Goal: Task Accomplishment & Management: Manage account settings

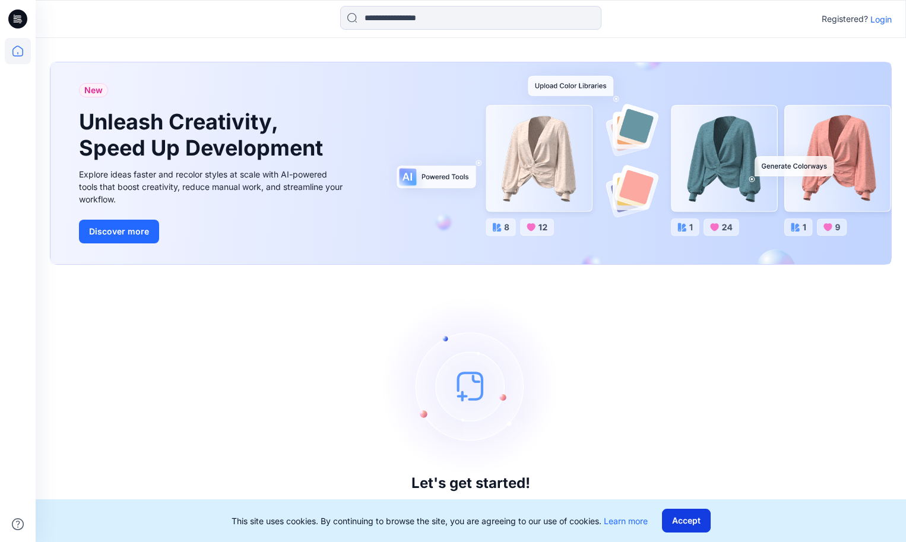
click at [696, 522] on button "Accept" at bounding box center [686, 521] width 49 height 24
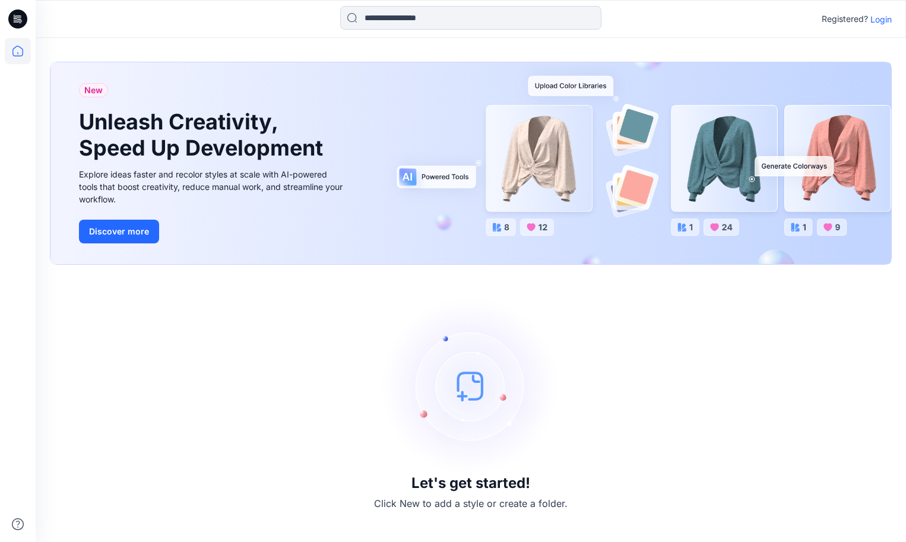
click at [882, 24] on p "Login" at bounding box center [880, 19] width 21 height 12
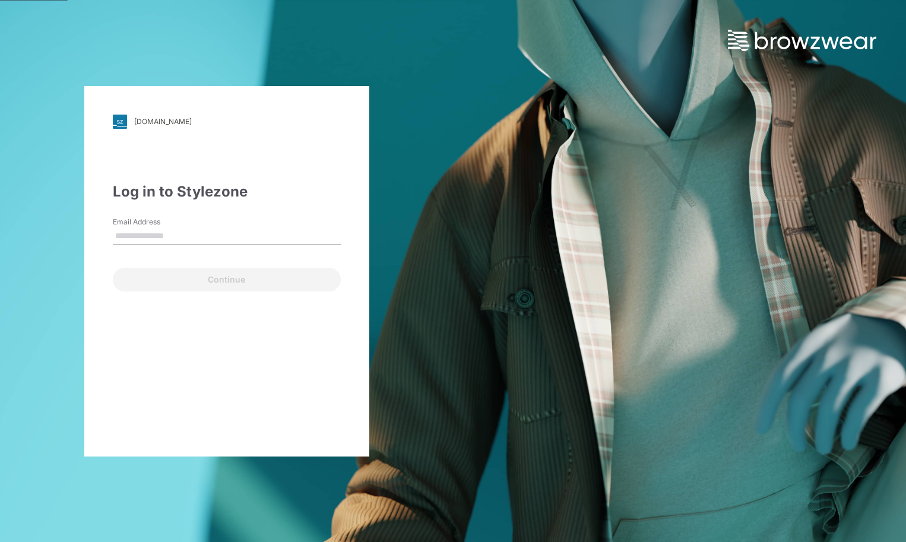
click at [243, 237] on input "Email Address" at bounding box center [227, 236] width 228 height 18
type input "**********"
drag, startPoint x: 279, startPoint y: 237, endPoint x: 39, endPoint y: 234, distance: 239.8
click at [39, 234] on div "**********" at bounding box center [226, 271] width 453 height 542
type input "**********"
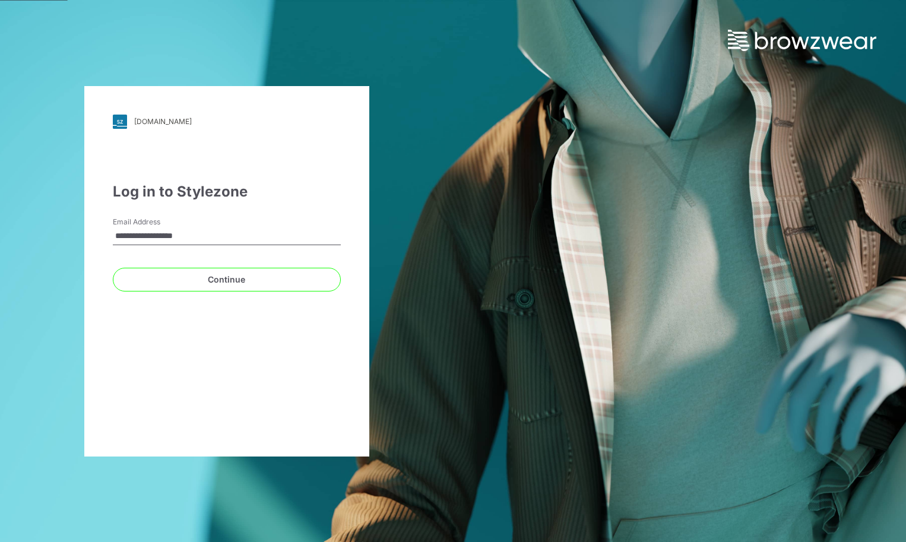
click at [113, 268] on button "Continue" at bounding box center [227, 280] width 228 height 24
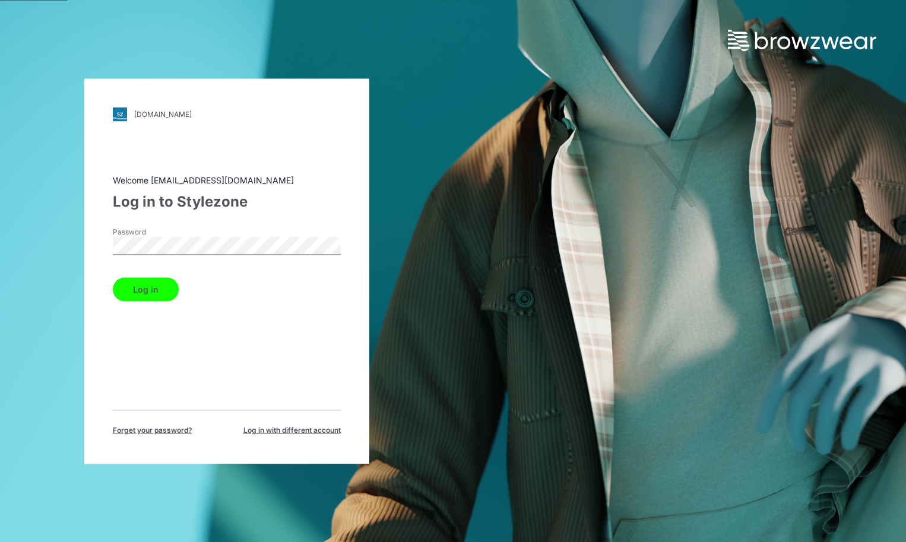
click at [165, 294] on button "Log in" at bounding box center [146, 289] width 66 height 24
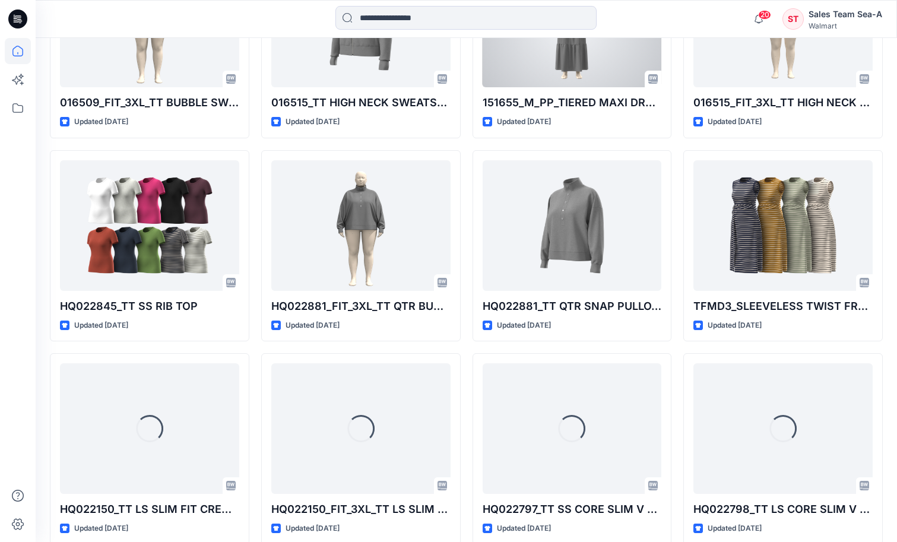
scroll to position [744, 0]
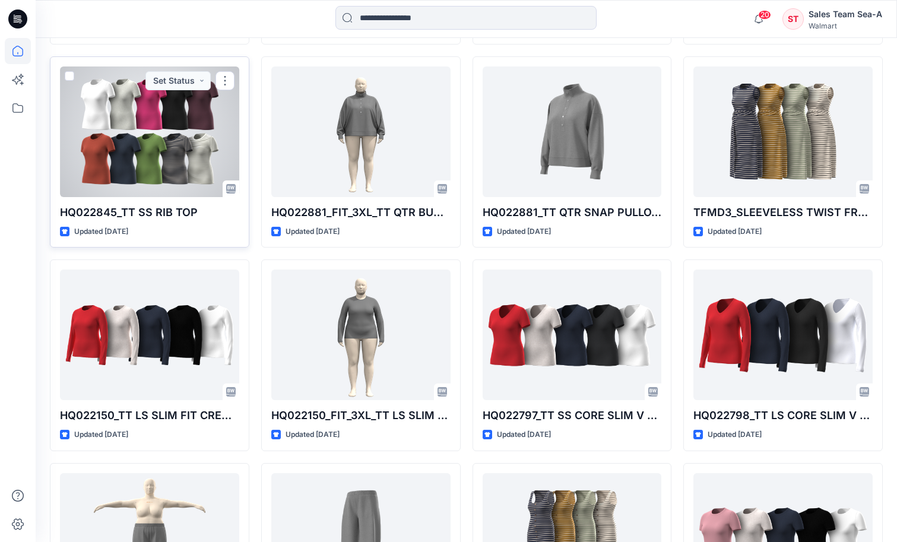
click at [156, 217] on p "HQ022845_TT SS RIB TOP" at bounding box center [149, 212] width 179 height 17
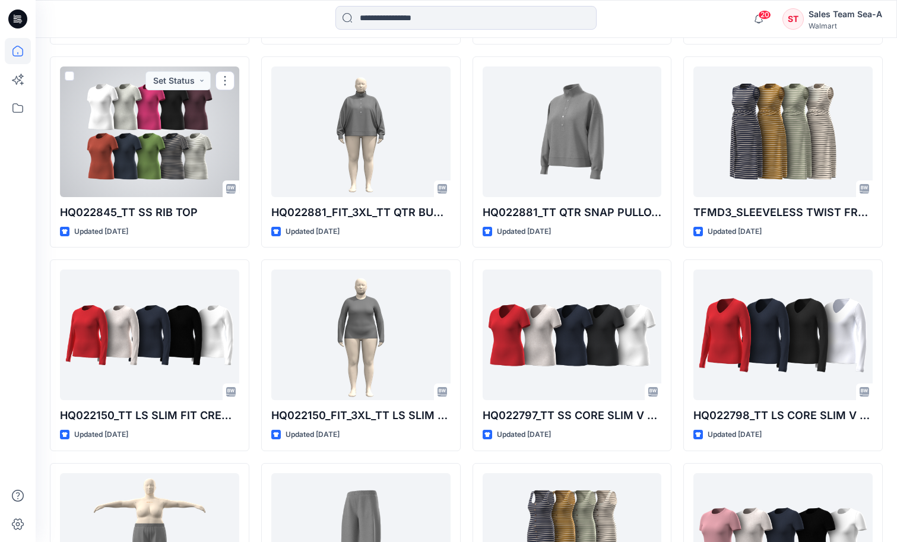
click at [163, 140] on div at bounding box center [149, 131] width 179 height 131
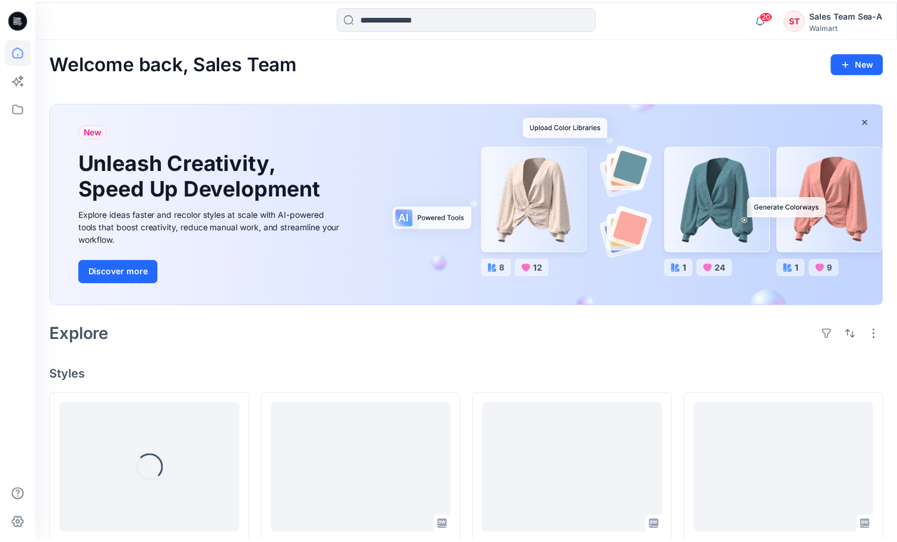
scroll to position [744, 0]
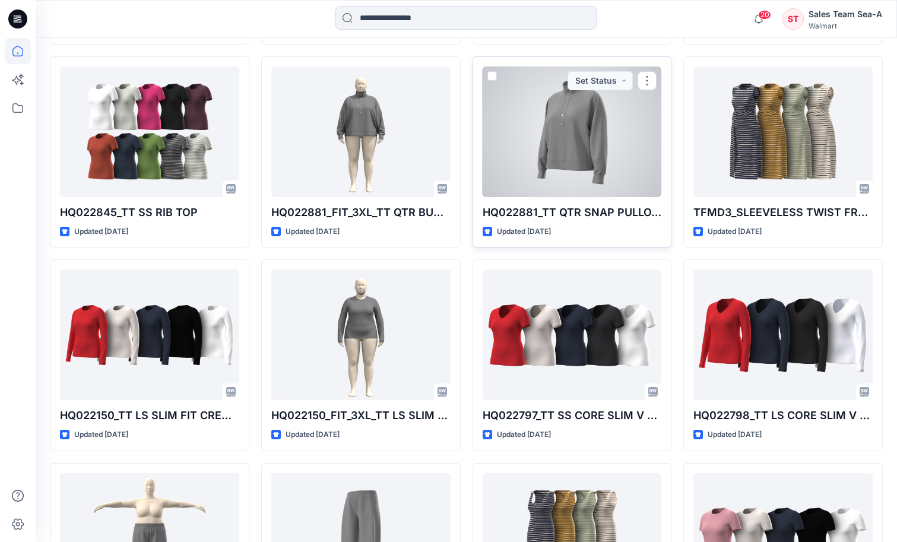
click at [589, 167] on div at bounding box center [572, 131] width 179 height 131
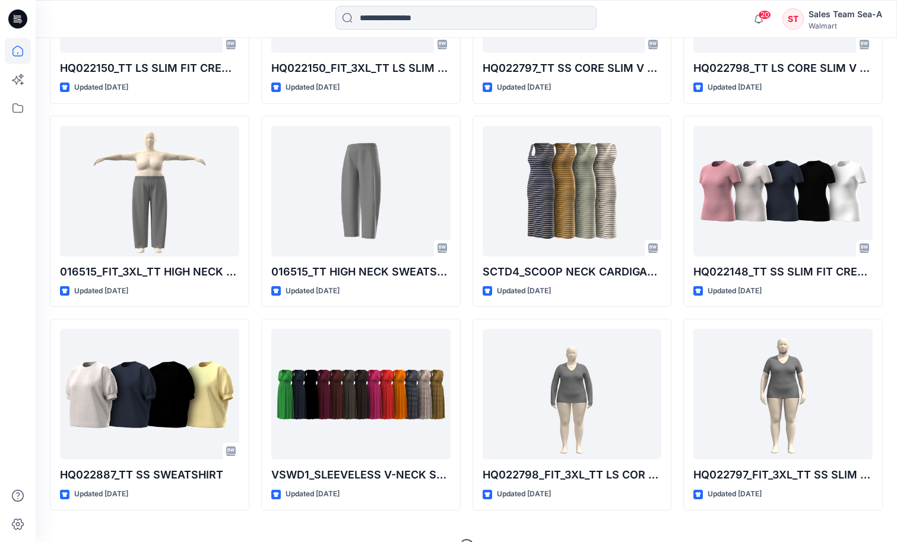
scroll to position [1116, 0]
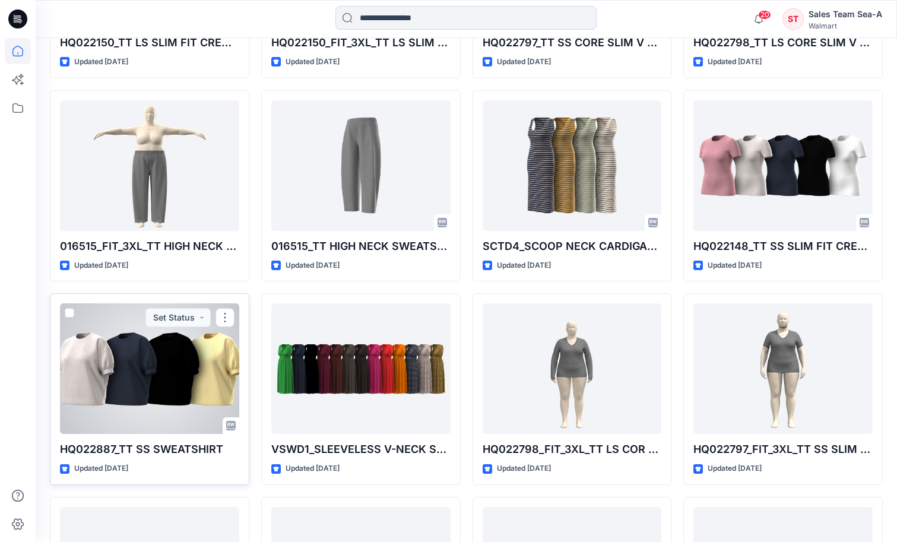
click at [135, 364] on div at bounding box center [149, 368] width 179 height 131
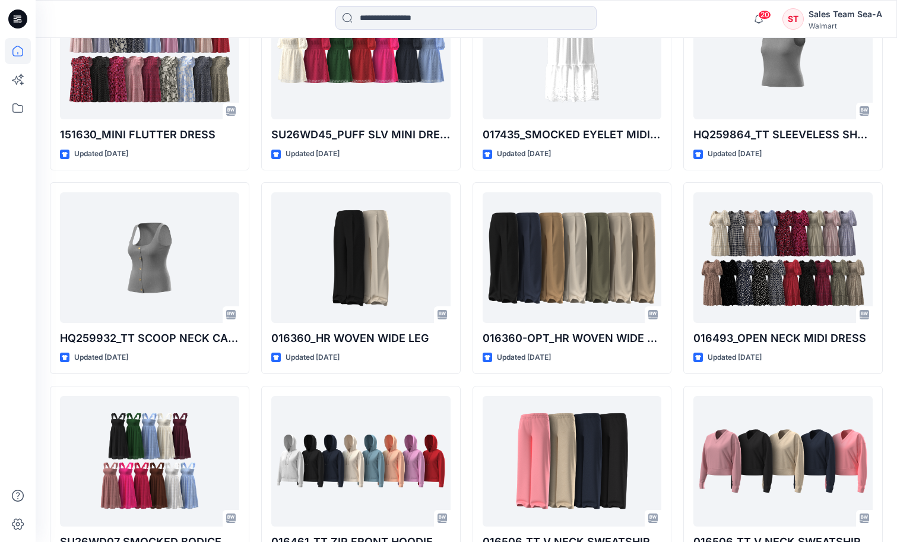
scroll to position [2303, 0]
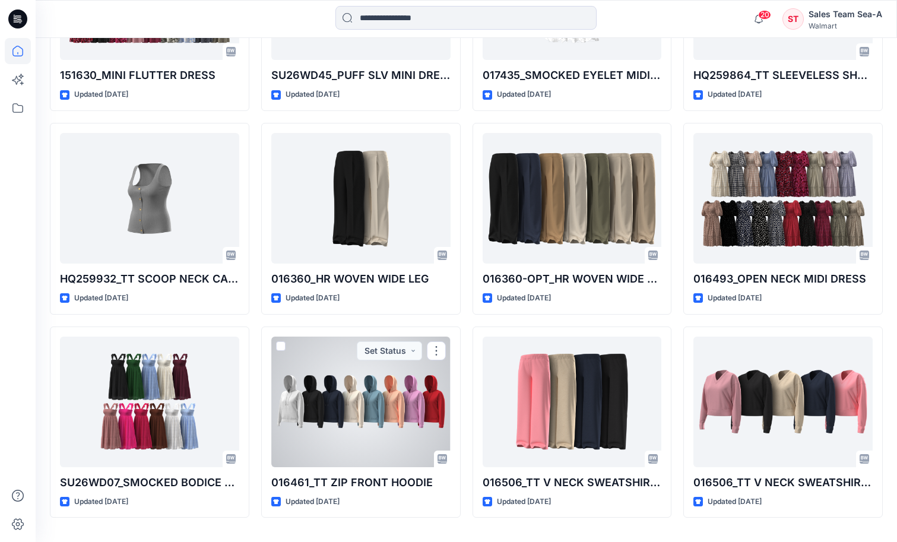
click at [357, 396] on div at bounding box center [360, 402] width 179 height 131
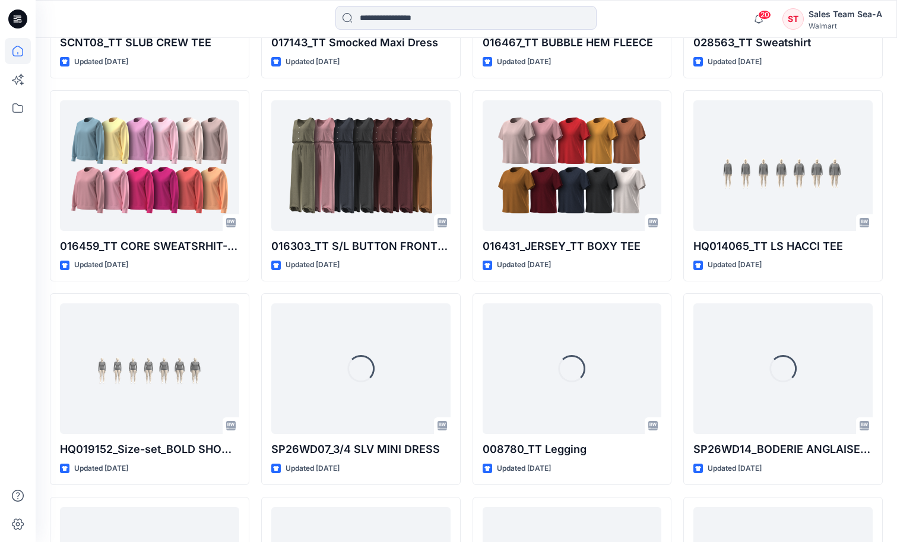
scroll to position [4387, 0]
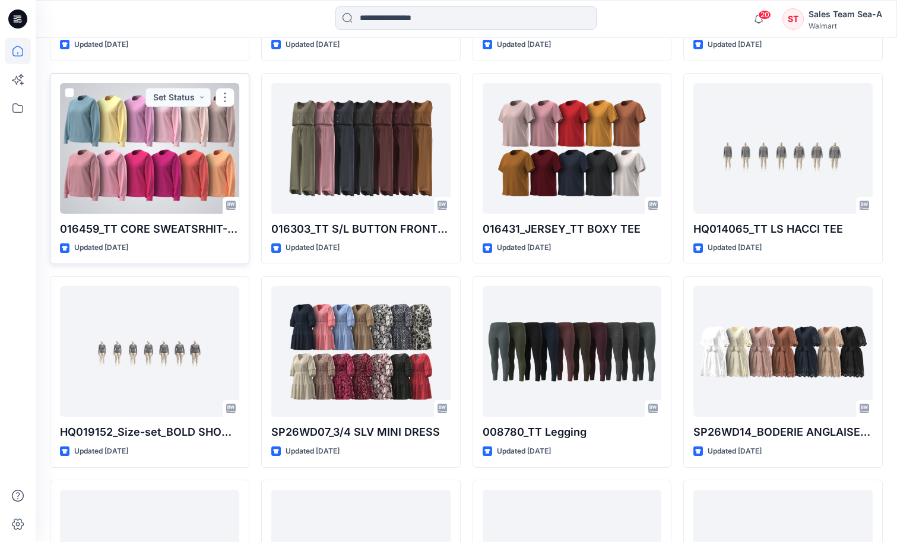
click at [154, 159] on div at bounding box center [149, 148] width 179 height 131
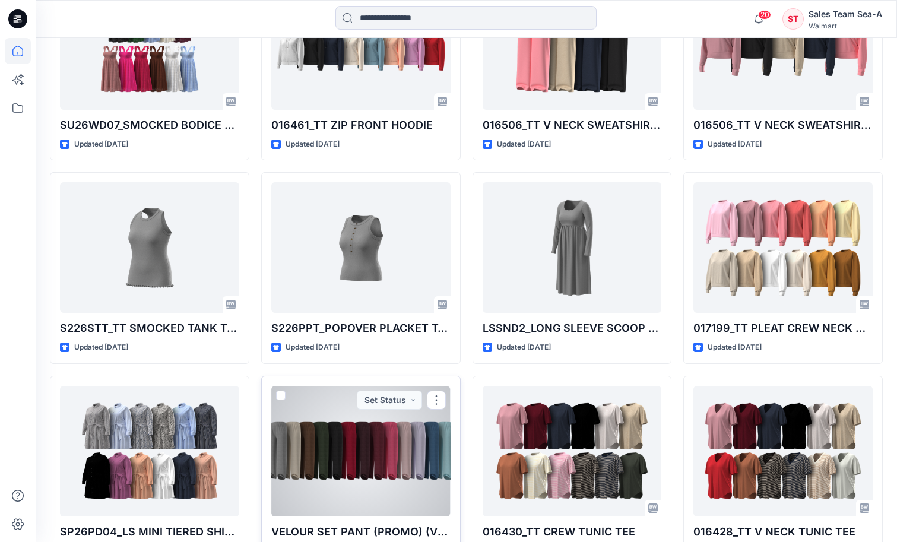
scroll to position [2639, 0]
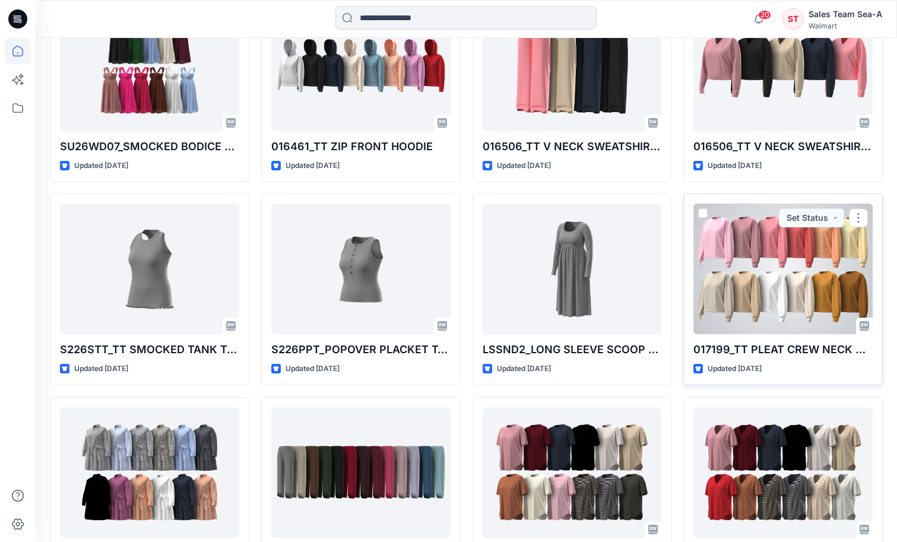
click at [818, 289] on div at bounding box center [782, 269] width 179 height 131
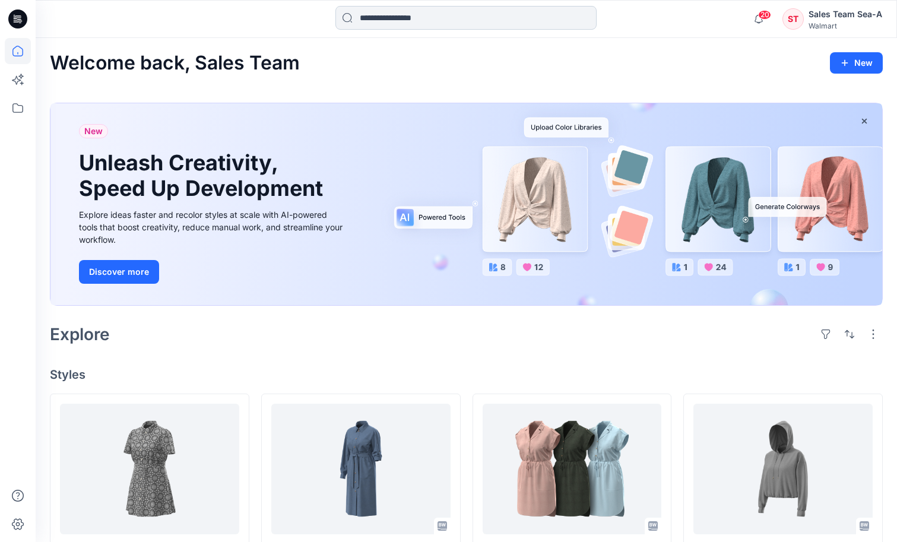
click at [419, 14] on input at bounding box center [465, 18] width 261 height 24
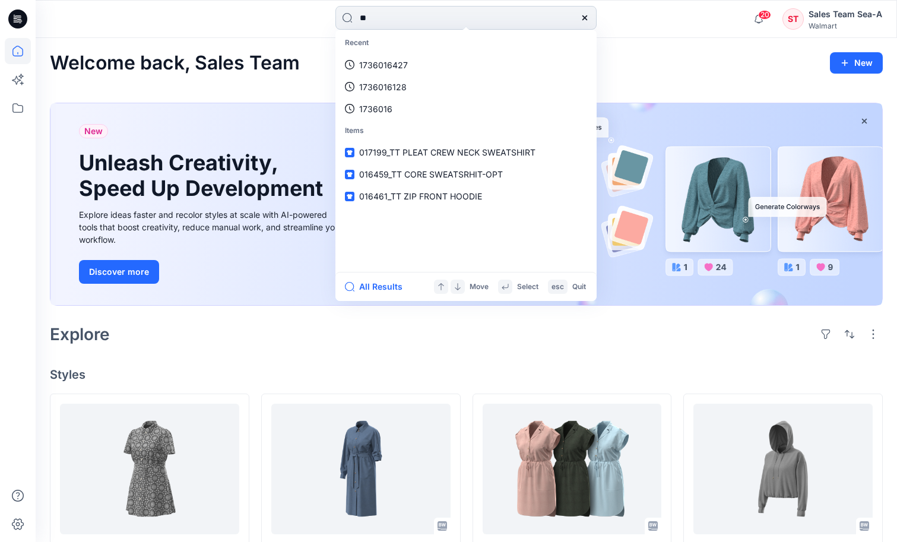
type input "***"
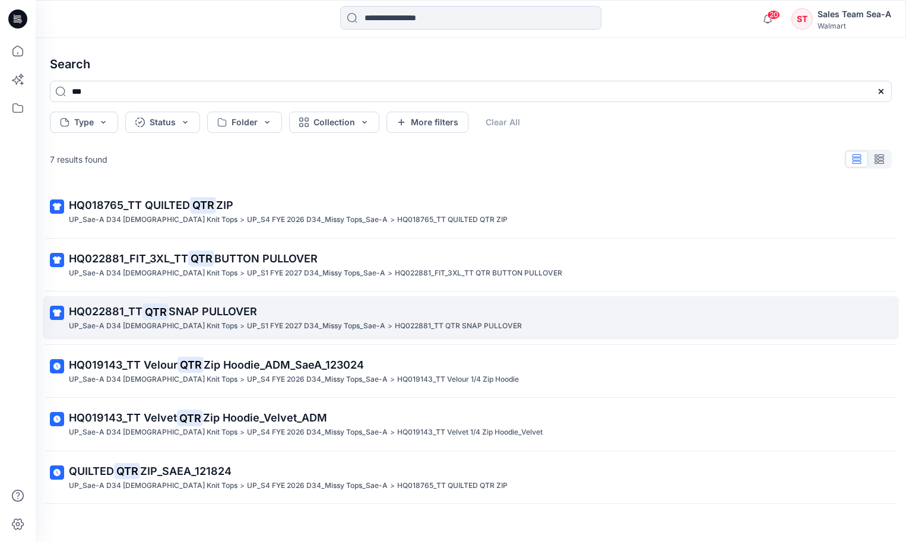
click at [228, 309] on span "SNAP PULLOVER" at bounding box center [213, 311] width 88 height 12
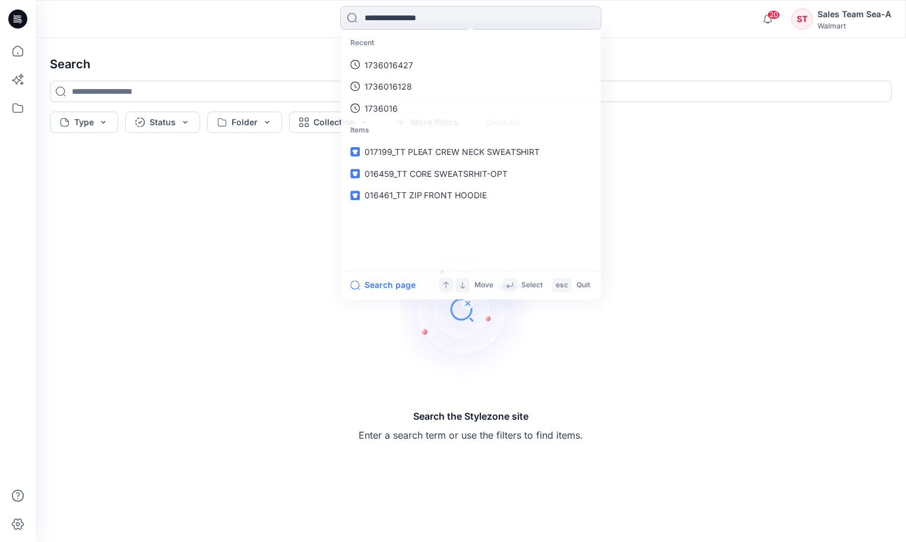
click at [461, 15] on input at bounding box center [470, 18] width 261 height 24
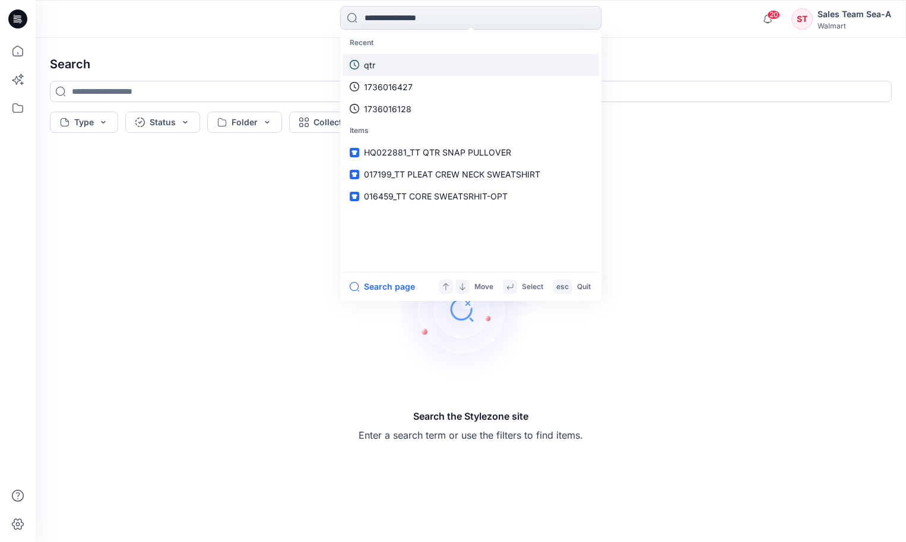
click at [405, 66] on link "qtr" at bounding box center [470, 65] width 256 height 22
type input "***"
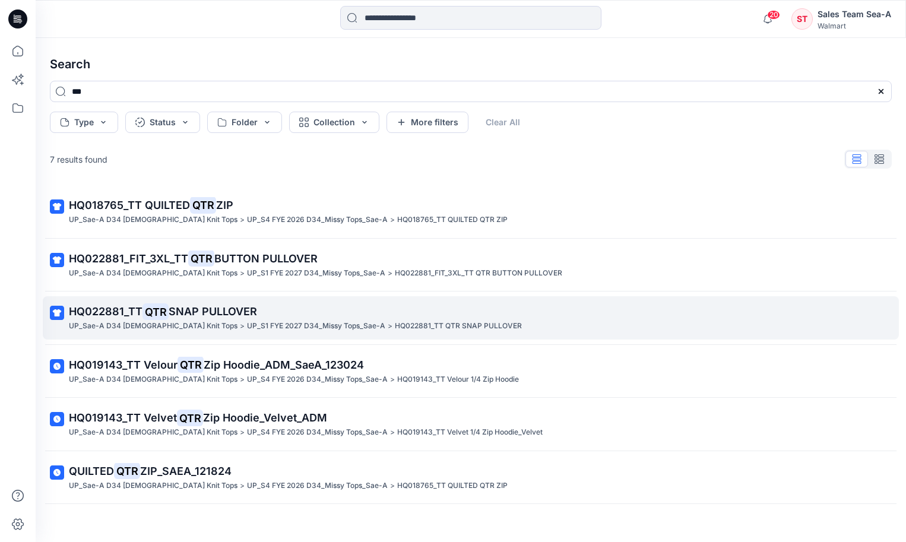
click at [228, 318] on p "HQ022881_TT QTR SNAP PULLOVER" at bounding box center [469, 311] width 801 height 17
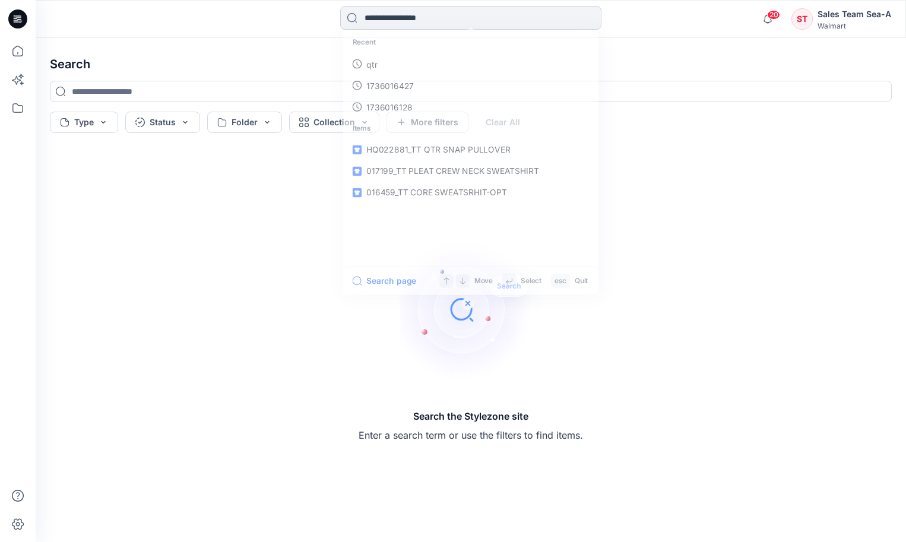
click at [402, 21] on input at bounding box center [470, 18] width 261 height 24
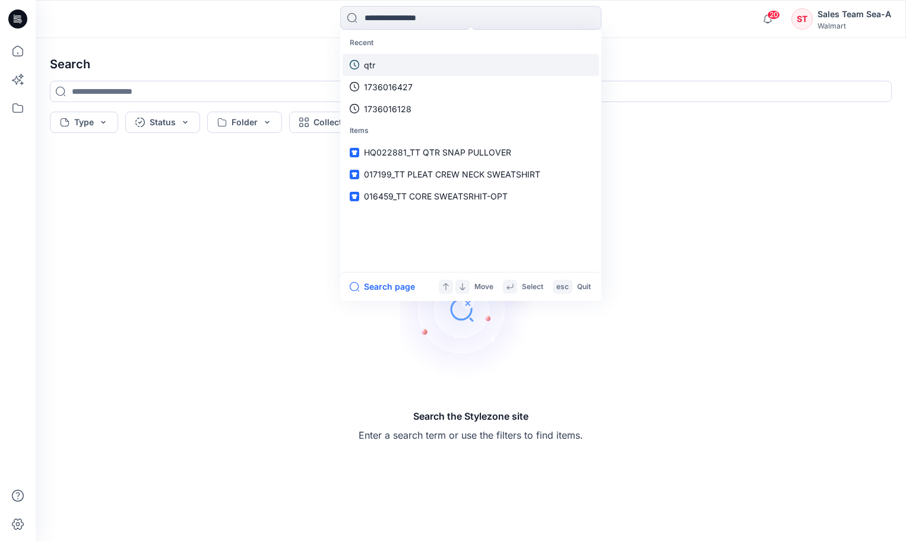
click at [386, 67] on link "qtr" at bounding box center [470, 65] width 256 height 22
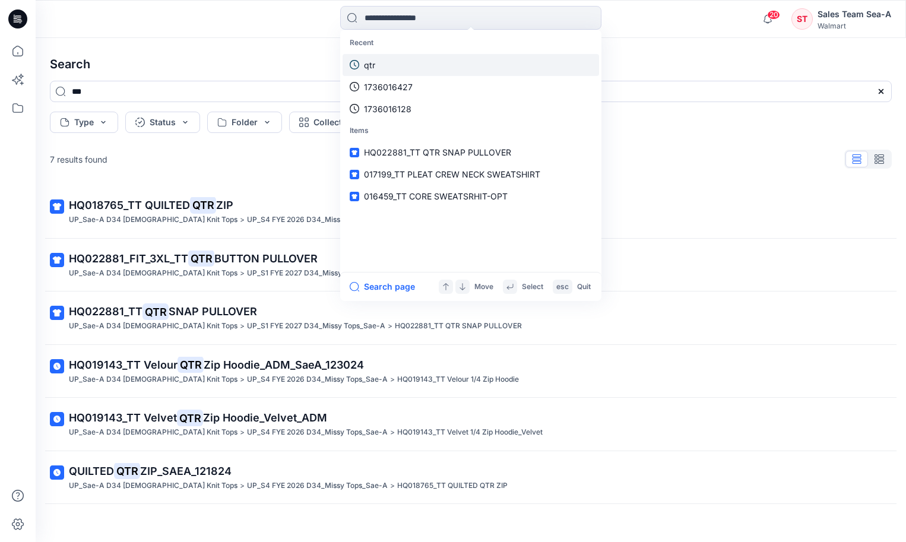
type input "***"
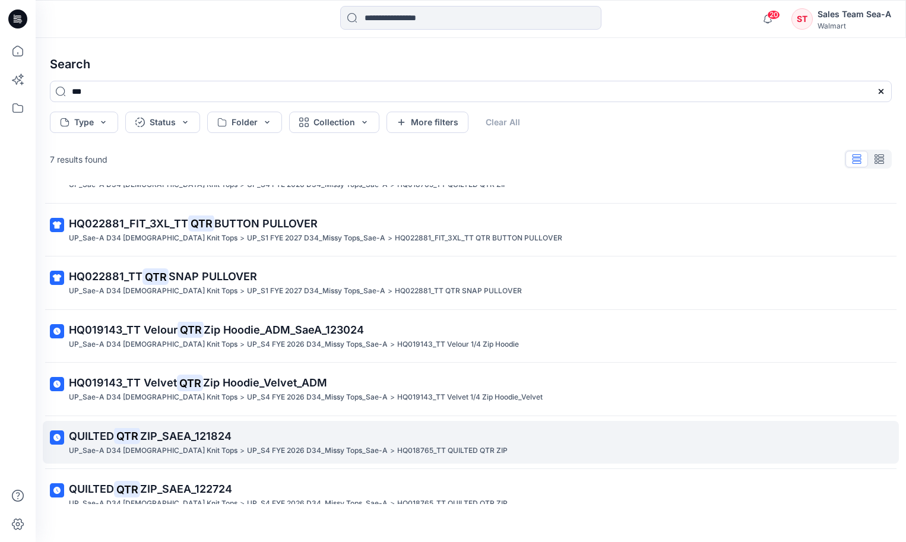
scroll to position [53, 0]
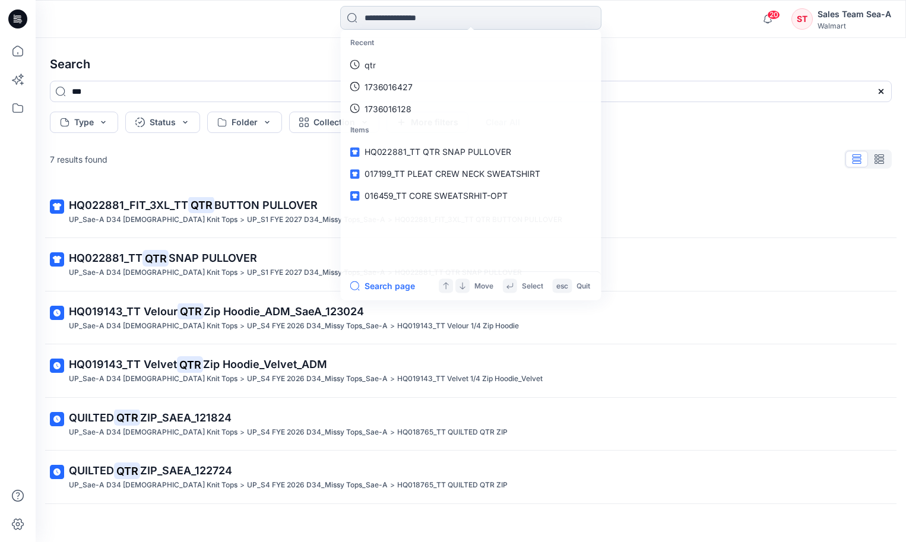
click at [361, 28] on input at bounding box center [470, 18] width 261 height 24
type input "******"
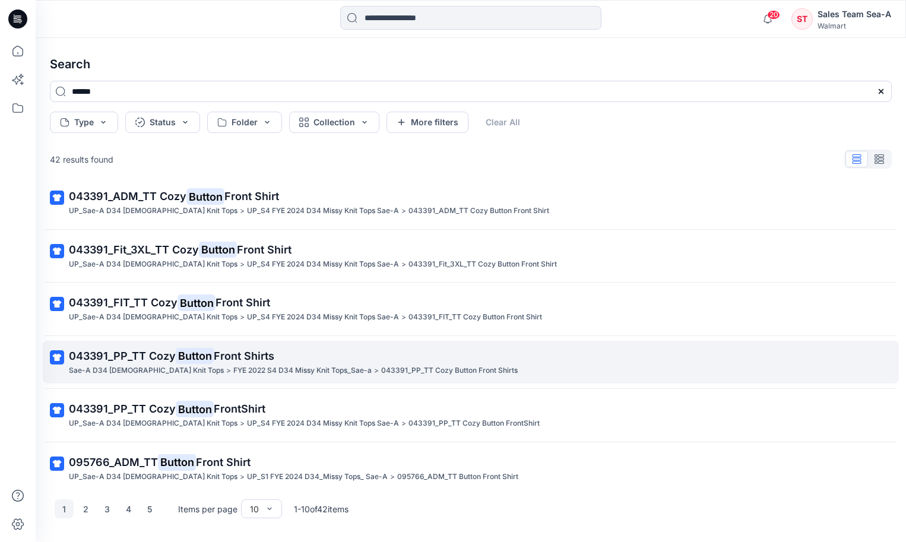
scroll to position [231, 0]
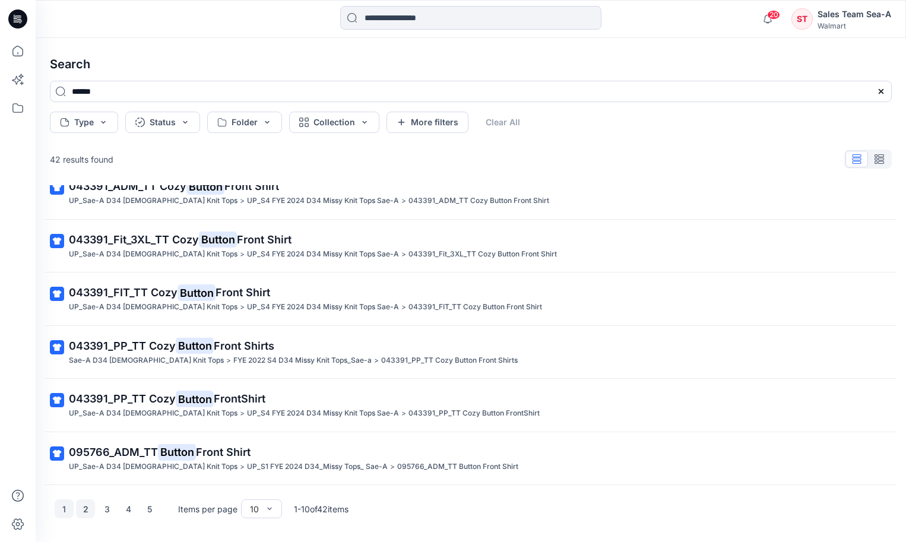
click at [80, 507] on button "2" at bounding box center [85, 508] width 19 height 19
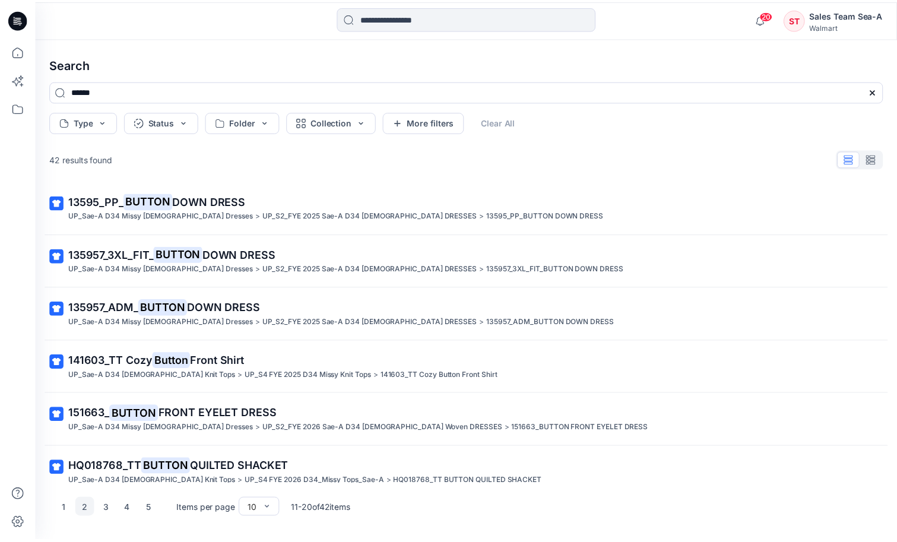
scroll to position [0, 0]
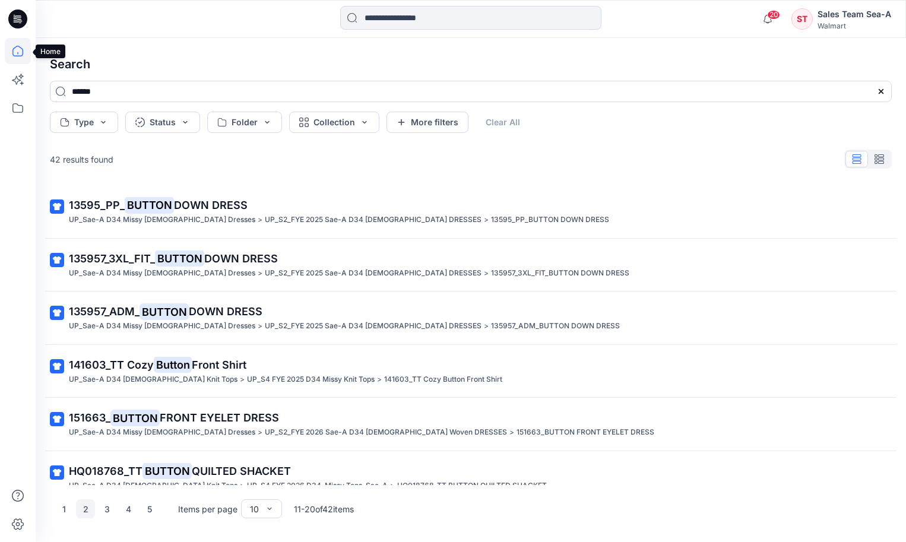
click at [19, 52] on icon at bounding box center [18, 51] width 26 height 26
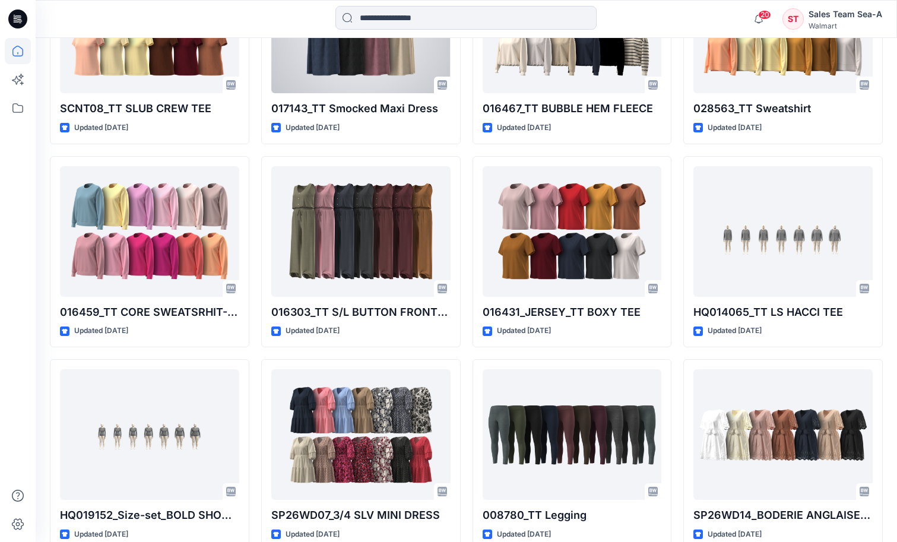
scroll to position [4333, 0]
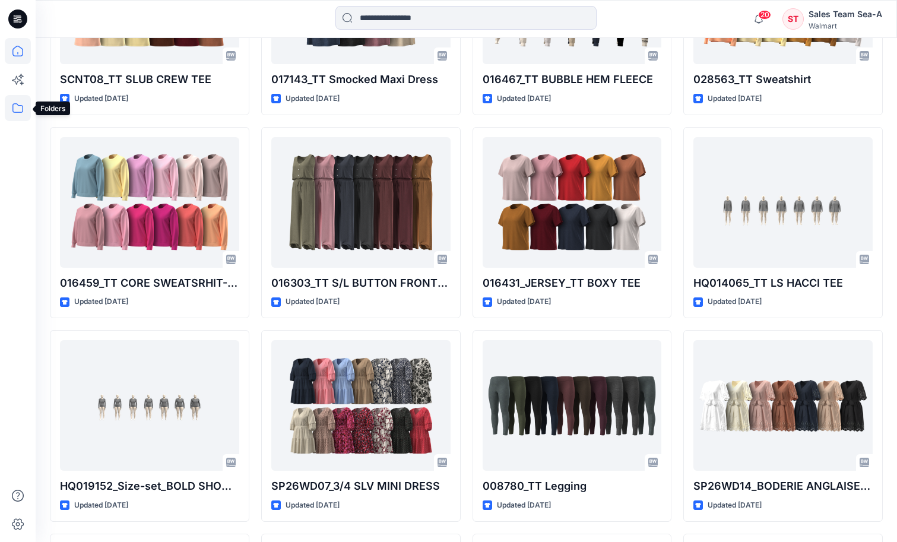
click at [15, 107] on icon at bounding box center [18, 108] width 26 height 26
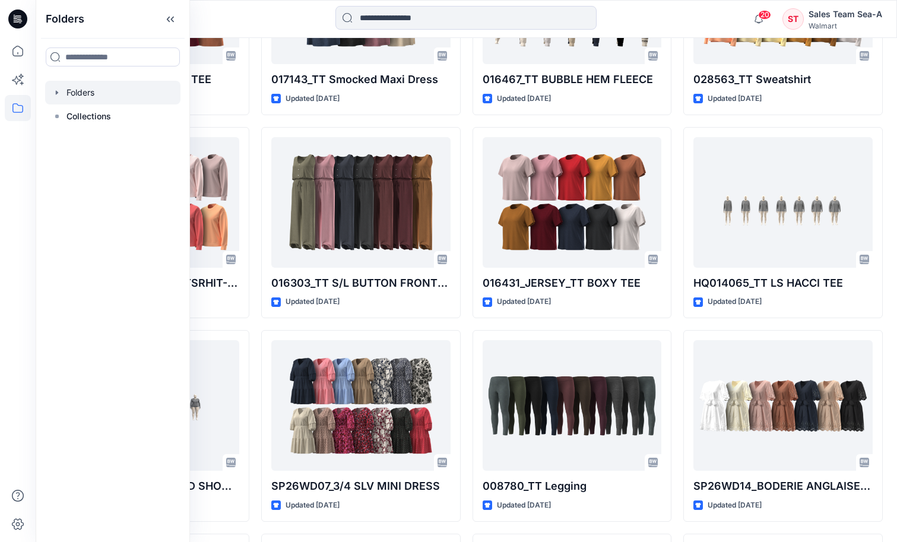
click at [82, 93] on div at bounding box center [112, 93] width 135 height 24
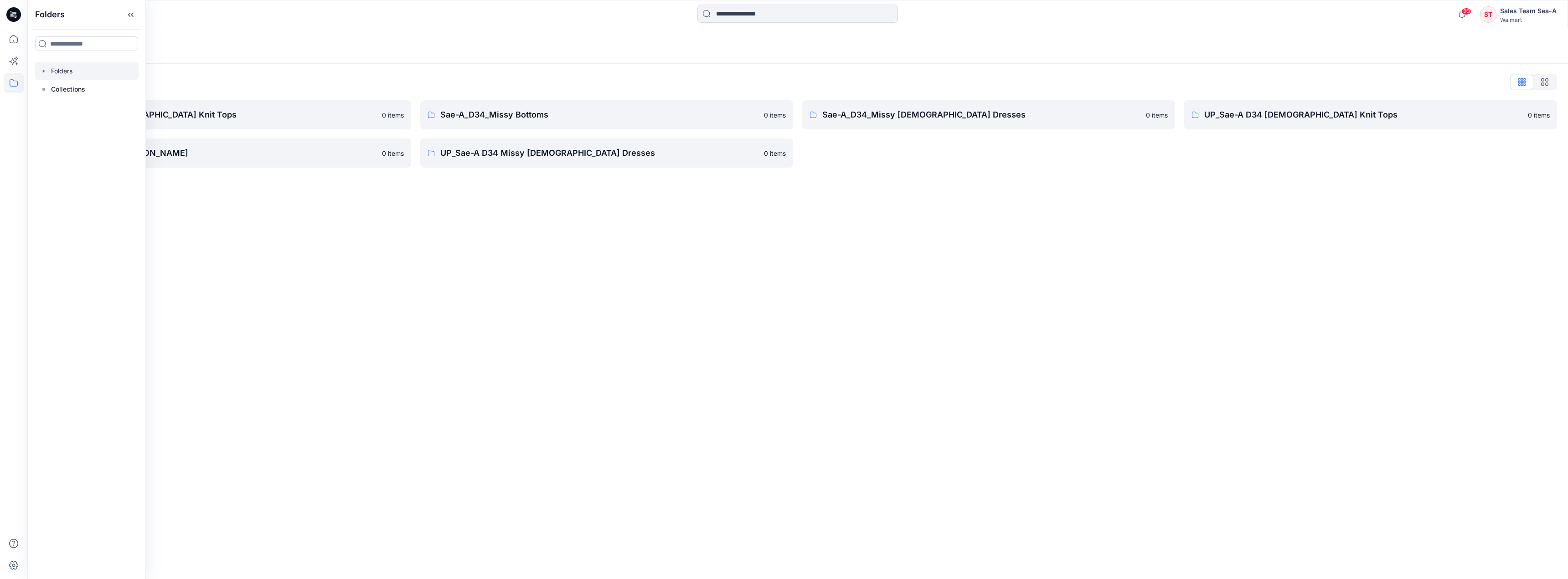
click at [458, 303] on div "Folders Folders List Sae-A D34 Ladies Knit Tops 0 items UP_Sae-A D34 Missy Bott…" at bounding box center [798, 304] width 1540 height 550
click at [60, 50] on p "Folders" at bounding box center [55, 46] width 32 height 13
click at [14, 42] on icon at bounding box center [14, 39] width 20 height 20
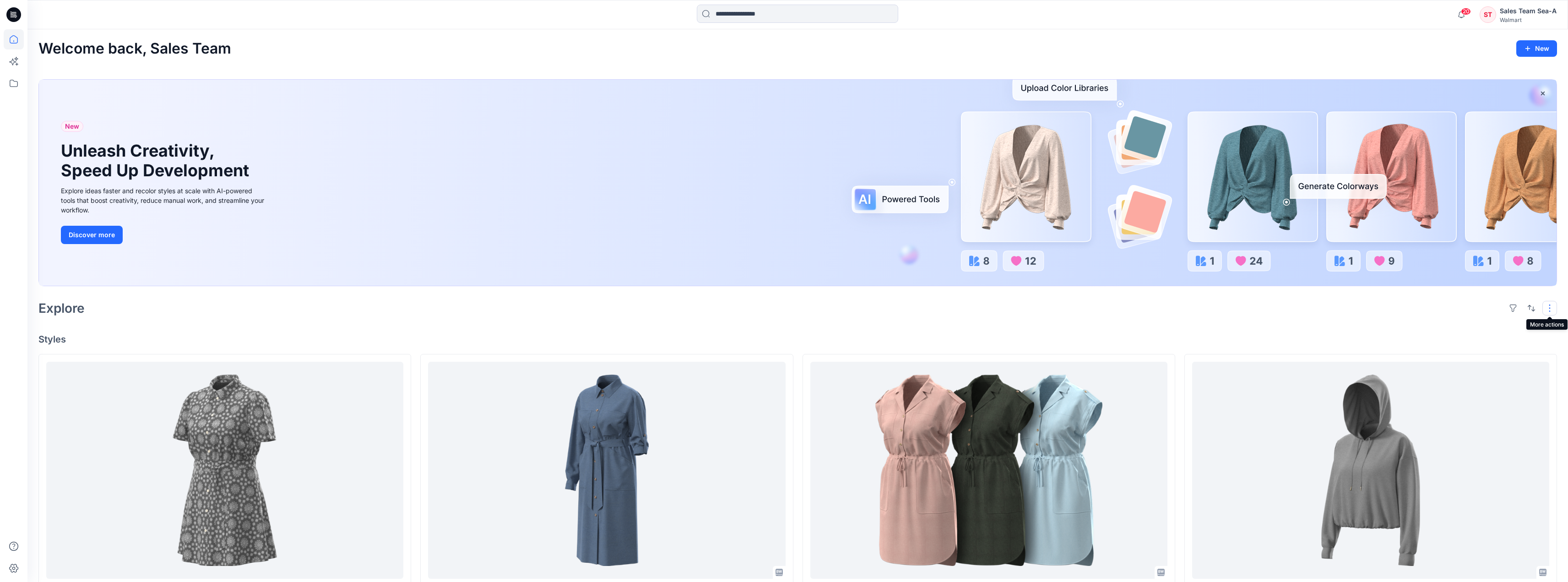
click at [698, 310] on button "button" at bounding box center [1549, 308] width 15 height 15
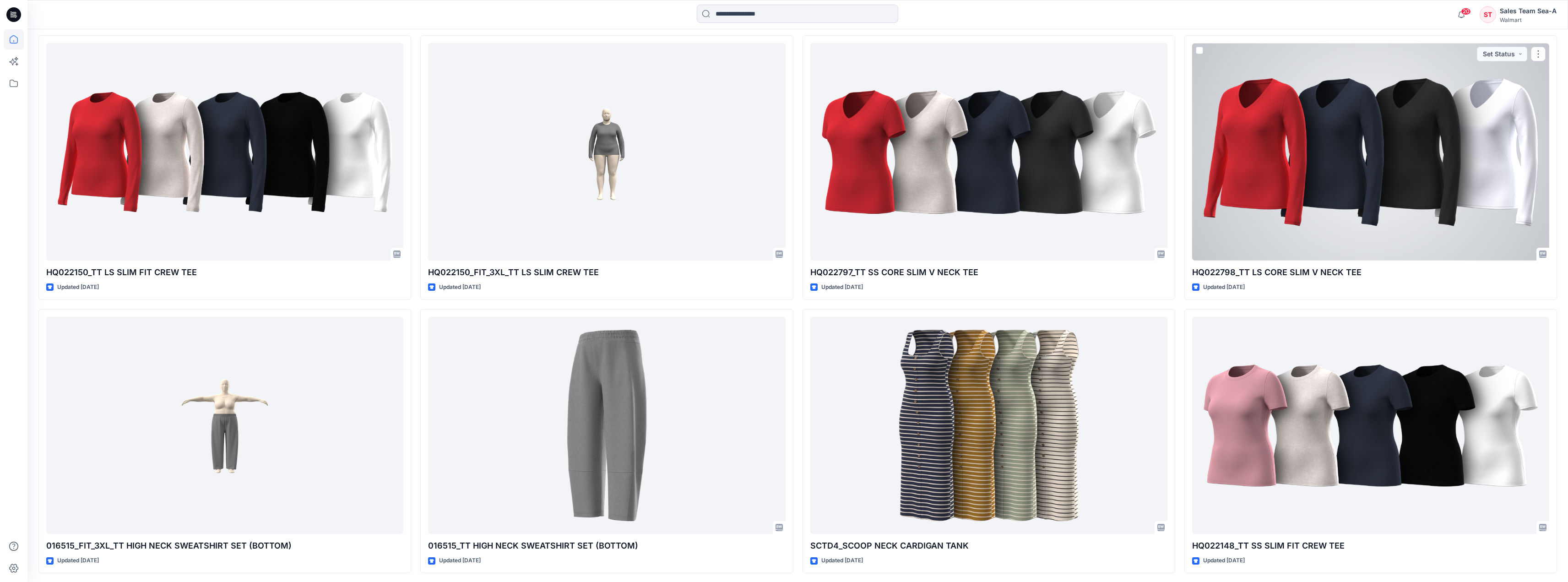
scroll to position [1145, 0]
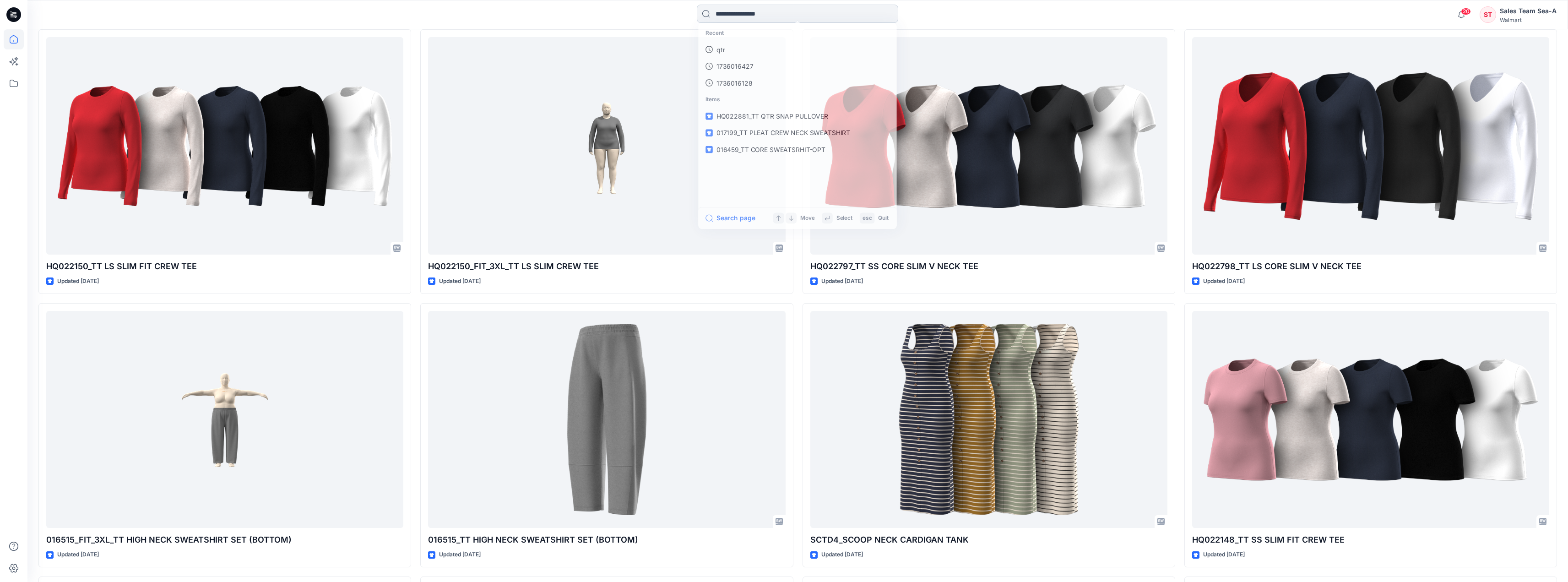
click at [698, 16] on input at bounding box center [797, 14] width 201 height 19
type input "**********"
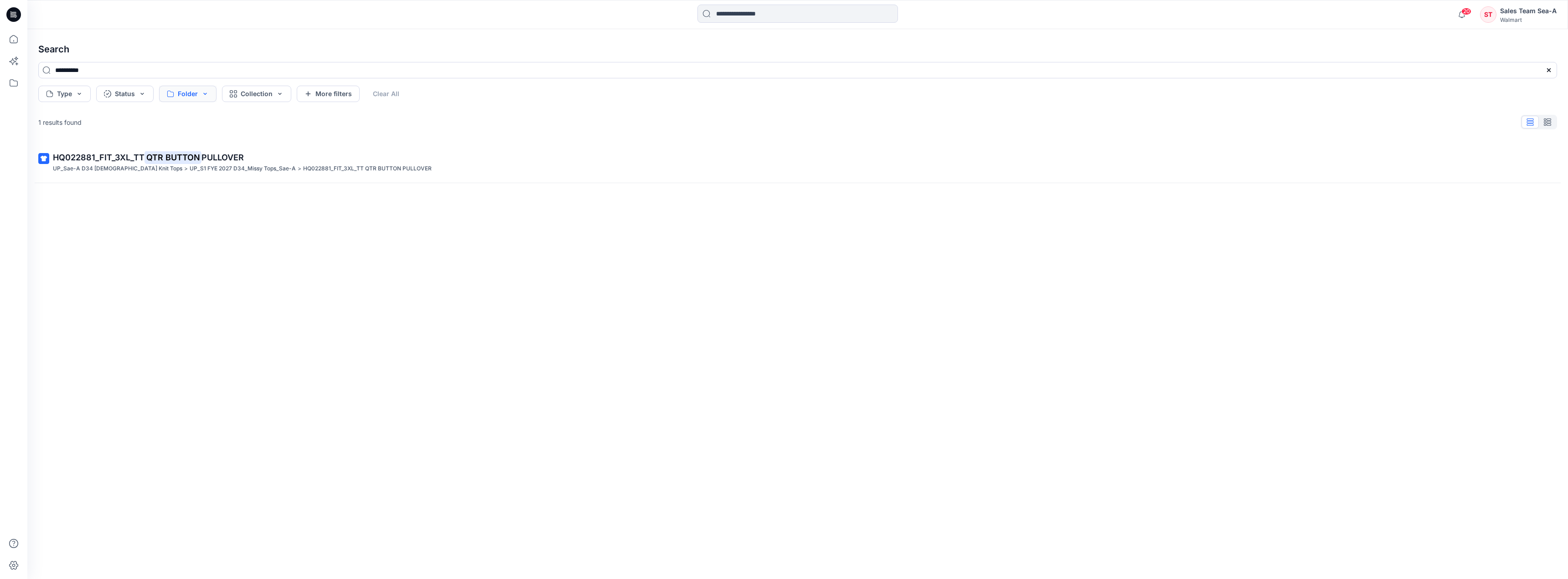
click at [191, 94] on button "Folder" at bounding box center [187, 94] width 58 height 16
click at [123, 129] on div "1 results found" at bounding box center [797, 122] width 1533 height 18
click at [73, 98] on button "Type" at bounding box center [65, 94] width 52 height 16
click at [333, 327] on div "HQ022881_FIT_3XL_TT QTR BUTTON PULLOVER UP_Sae-A D34 Ladies Knit Tops > UP_S1 F…" at bounding box center [797, 346] width 1533 height 408
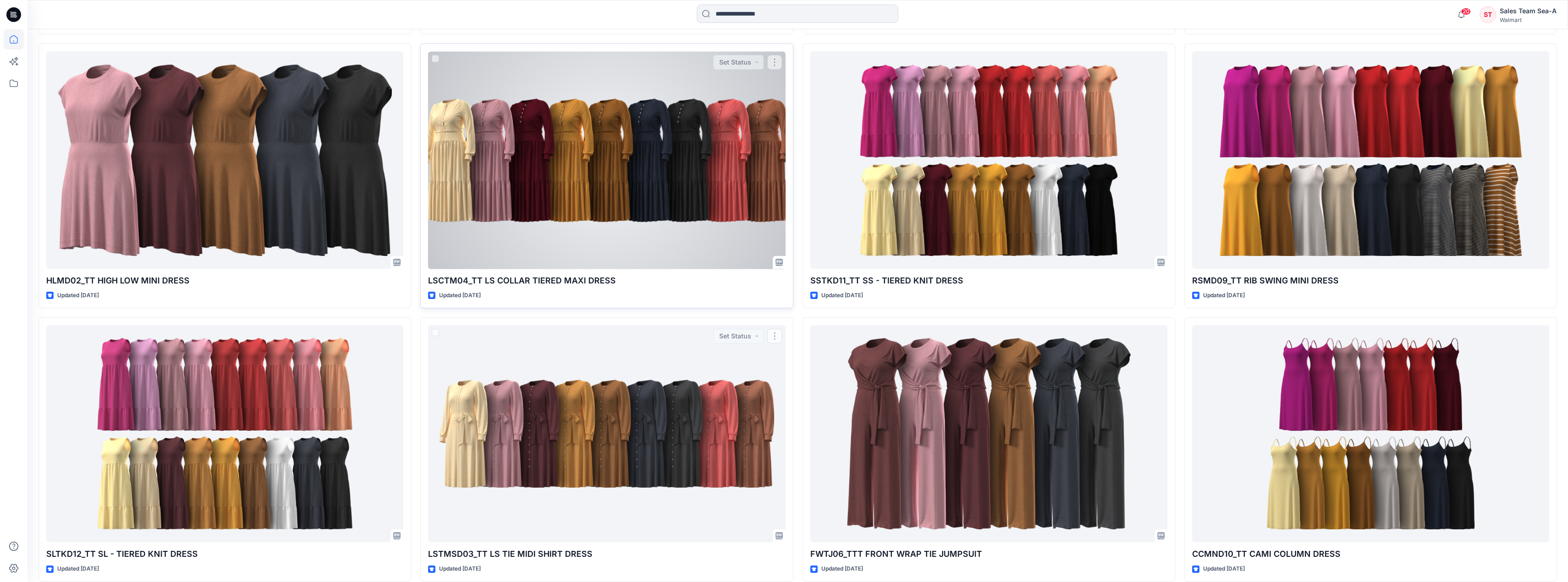
scroll to position [7295, 0]
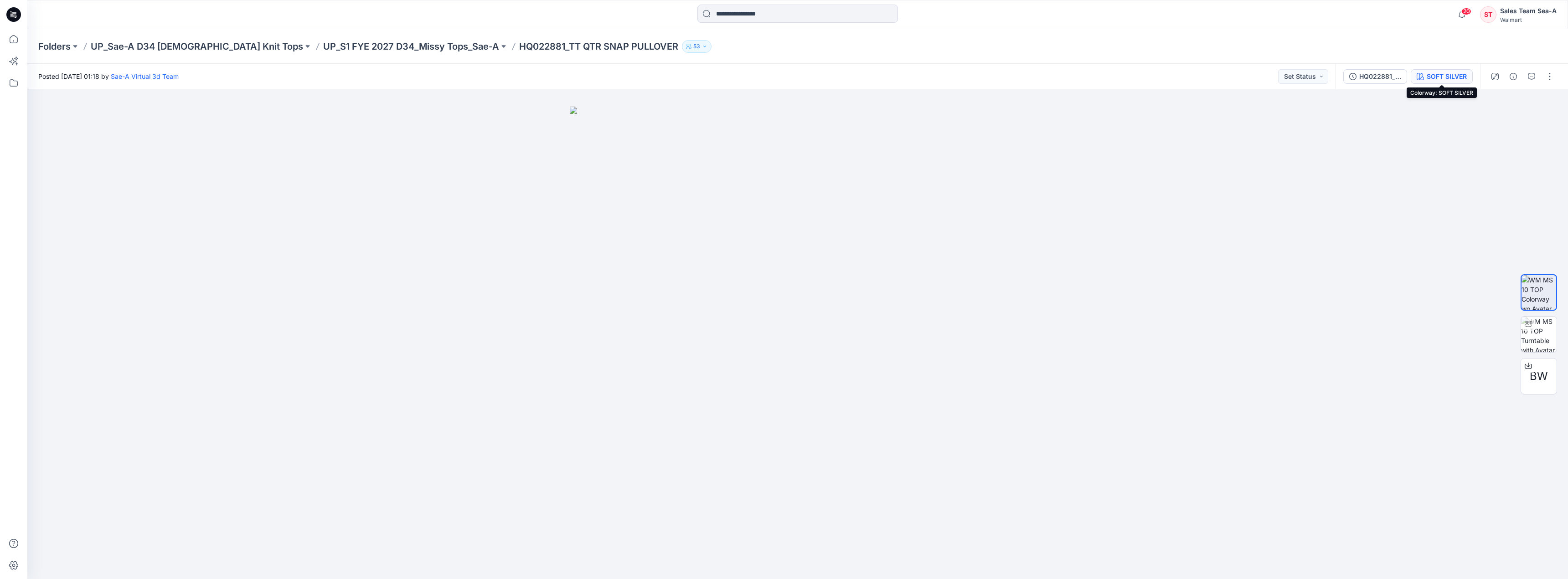
click at [1434, 74] on div "SOFT SILVER" at bounding box center [1447, 76] width 40 height 10
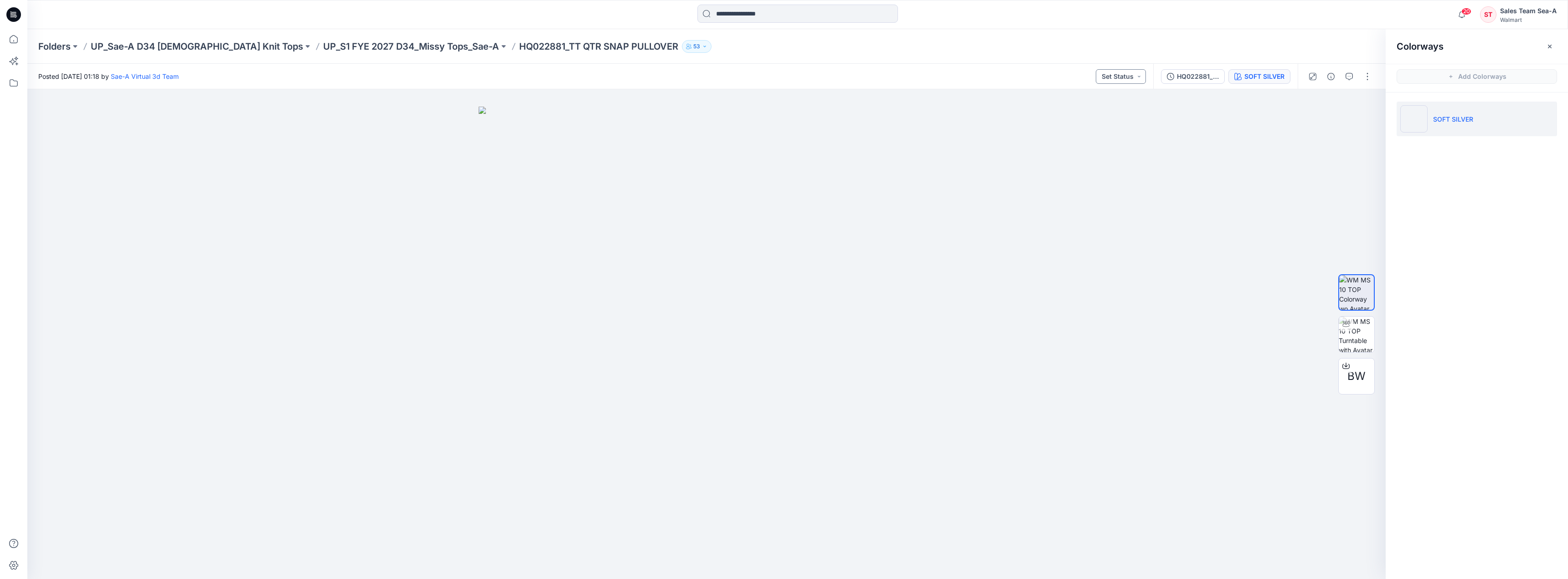
click at [1129, 80] on button "Set Status" at bounding box center [1120, 76] width 50 height 15
click at [1117, 177] on p "Proceed to Sample" at bounding box center [1107, 179] width 51 height 12
click at [1190, 74] on div "HQ022881_FIT" at bounding box center [1197, 76] width 42 height 10
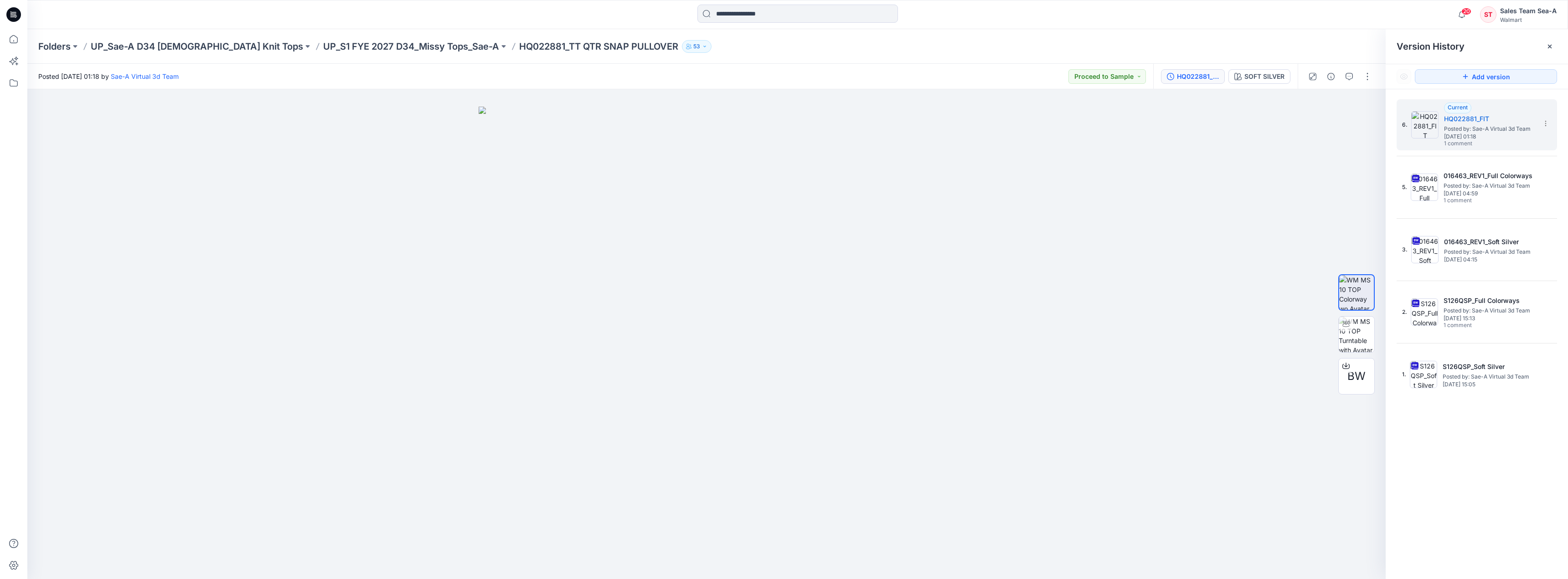
click at [1081, 85] on div "Posted [DATE] 01:18 by Sae-A Virtual 3d Team Proceed to Sample" at bounding box center [590, 76] width 1126 height 25
click at [1110, 79] on button "Proceed to Sample" at bounding box center [1107, 76] width 78 height 15
click at [1489, 315] on span "Posted by: Sae-A Virtual 3d Team" at bounding box center [1489, 311] width 91 height 9
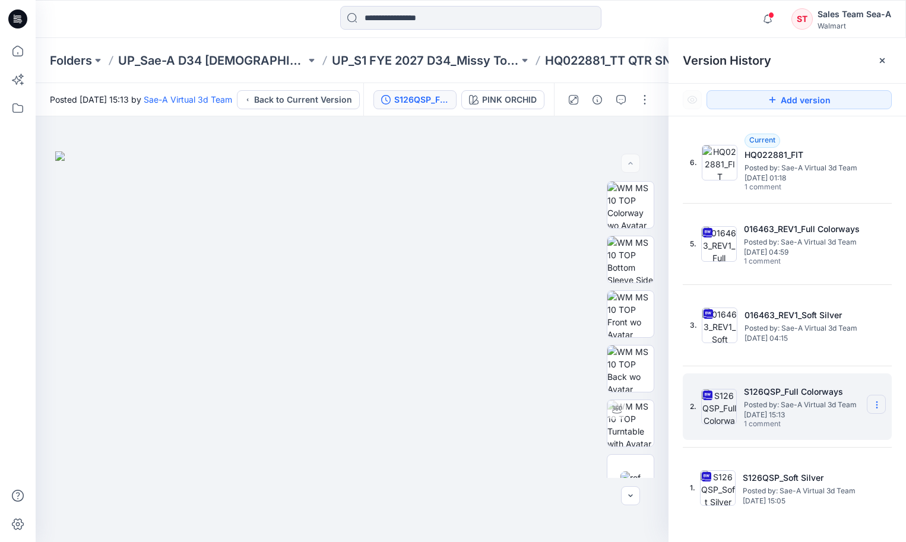
click at [881, 404] on icon at bounding box center [876, 404] width 9 height 9
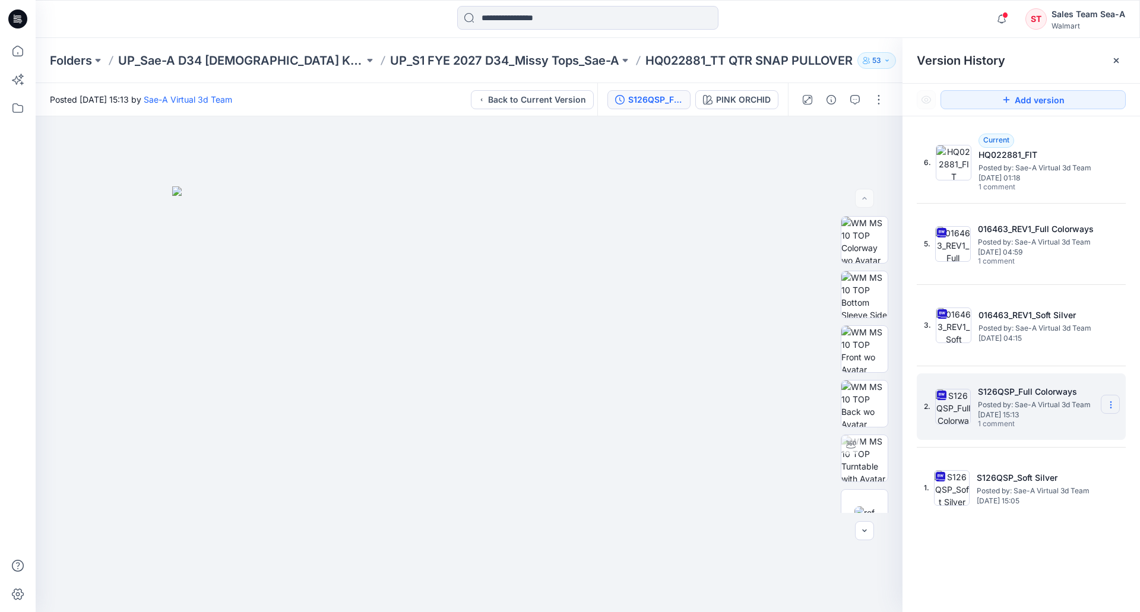
click at [1109, 408] on icon at bounding box center [1110, 404] width 9 height 9
click at [1033, 587] on div "6. Current HQ022881_FIT Posted by: Sae-A Virtual 3d Team [DATE] 01:18 1 comment…" at bounding box center [1020, 372] width 237 height 513
